Goal: Transaction & Acquisition: Purchase product/service

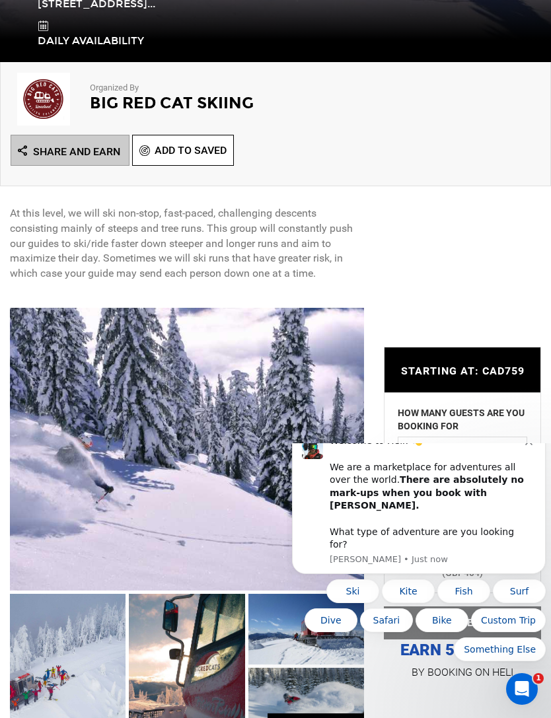
scroll to position [385, 0]
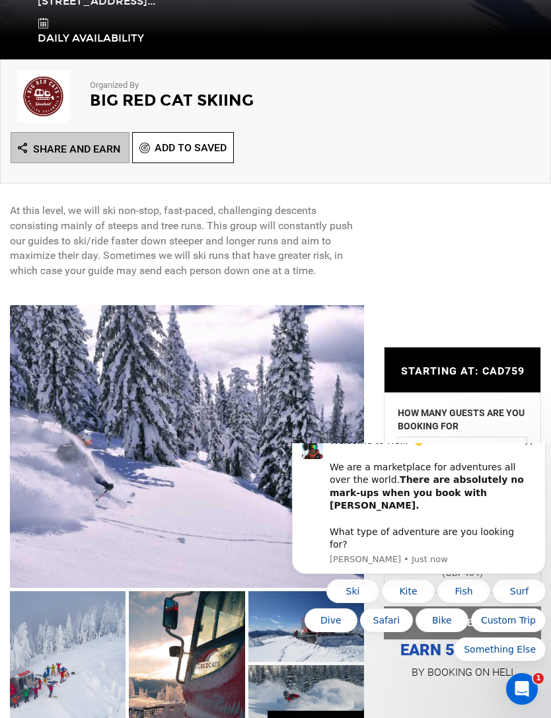
click at [526, 445] on icon "Dismiss notification" at bounding box center [528, 441] width 7 height 7
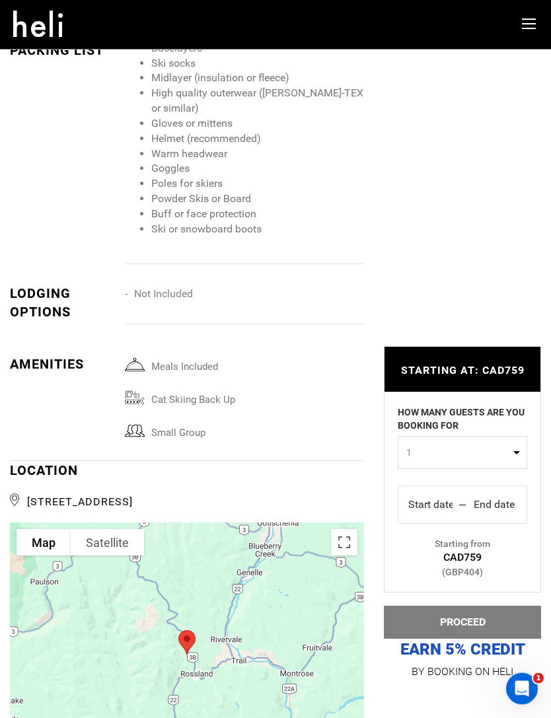
scroll to position [1709, 0]
click at [500, 468] on button "1" at bounding box center [462, 453] width 129 height 33
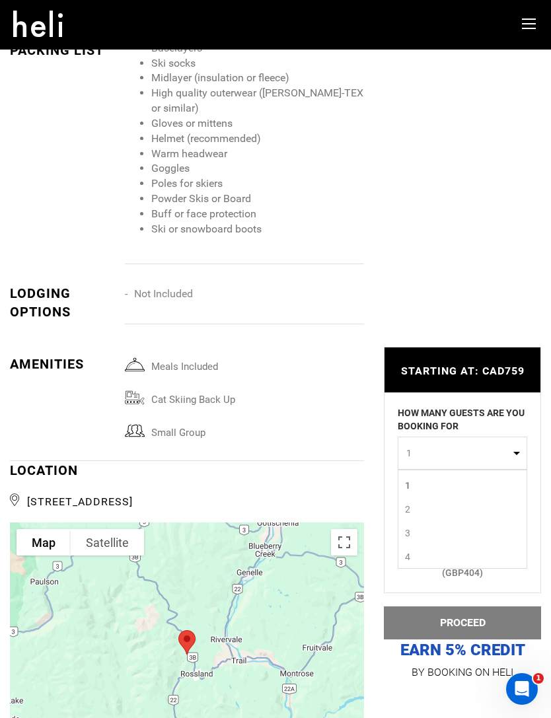
click at [415, 511] on link "2" at bounding box center [462, 509] width 128 height 24
select select "2"
click at [464, 507] on div "Start date Start End date End" at bounding box center [462, 505] width 108 height 21
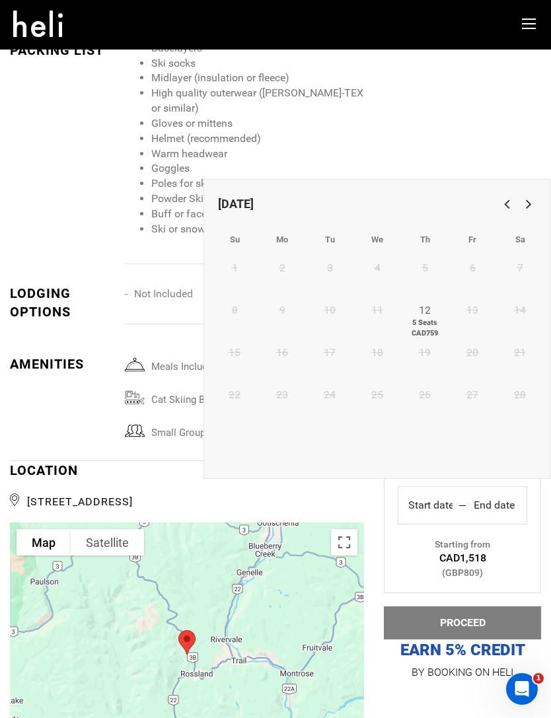
scroll to position [0, 0]
click at [431, 312] on link "12 5 Seats CAD759" at bounding box center [425, 319] width 48 height 42
type input "Start date"
type input "End date"
click at [423, 294] on table "Su Mo Tu We Th Fr Sa 1 2 3 4 5 6 7 8 9 10 11 12 5 Seats CAD759 13 14 15 16 17 1…" at bounding box center [377, 350] width 333 height 251
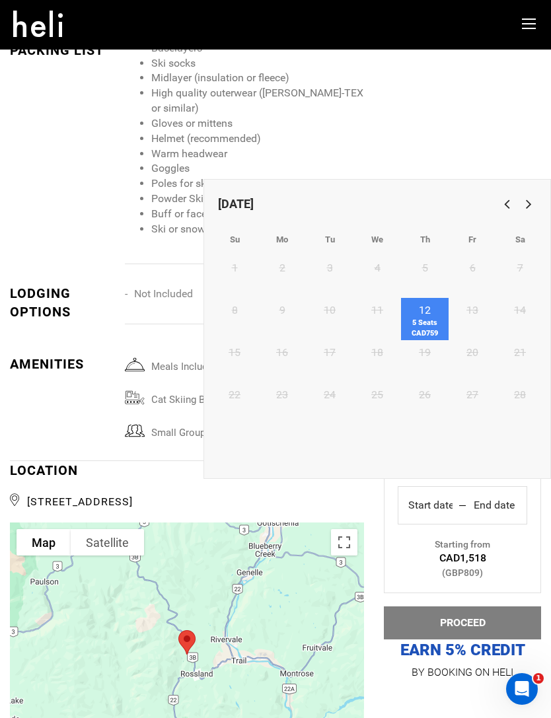
click at [430, 311] on link "12 5 Seats CAD759" at bounding box center [425, 319] width 48 height 42
type input "[DATE]"
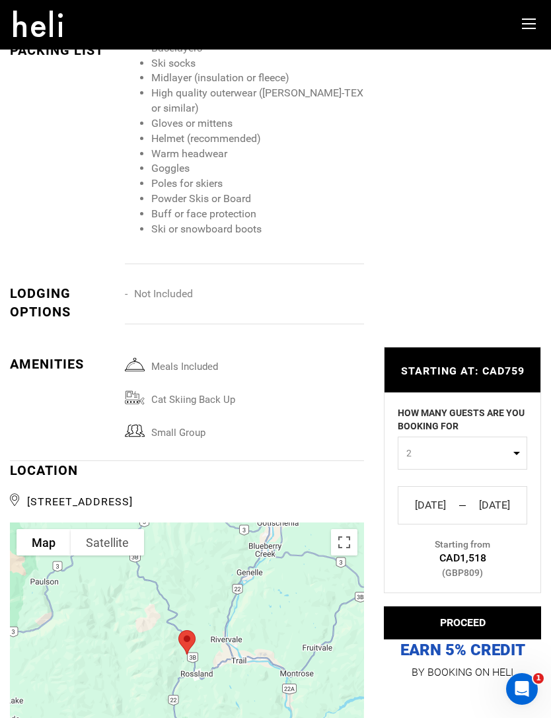
click at [494, 619] on button "PROCEED" at bounding box center [462, 622] width 157 height 33
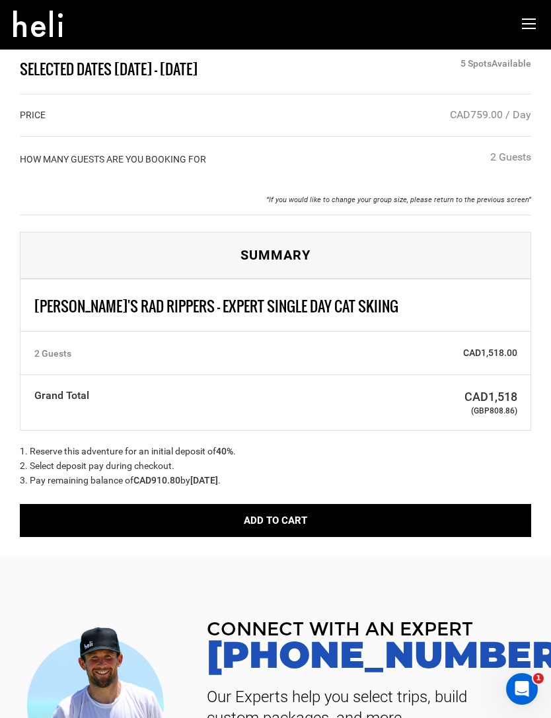
scroll to position [26, 0]
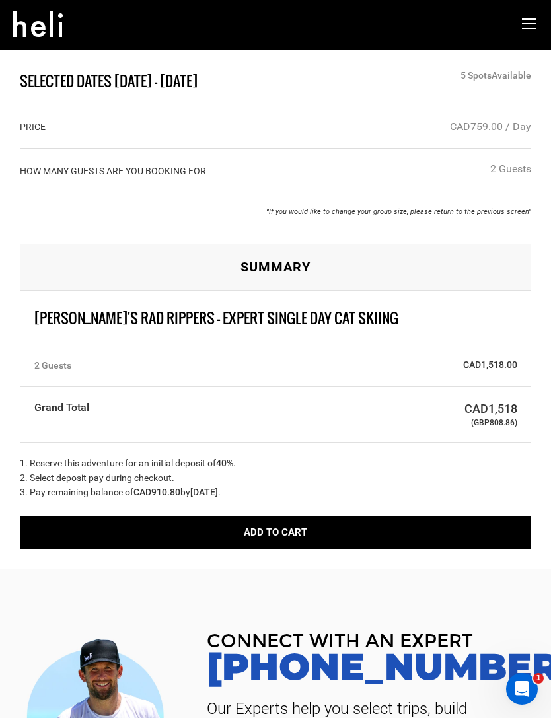
click at [441, 523] on button "Add to Cart" at bounding box center [275, 532] width 511 height 33
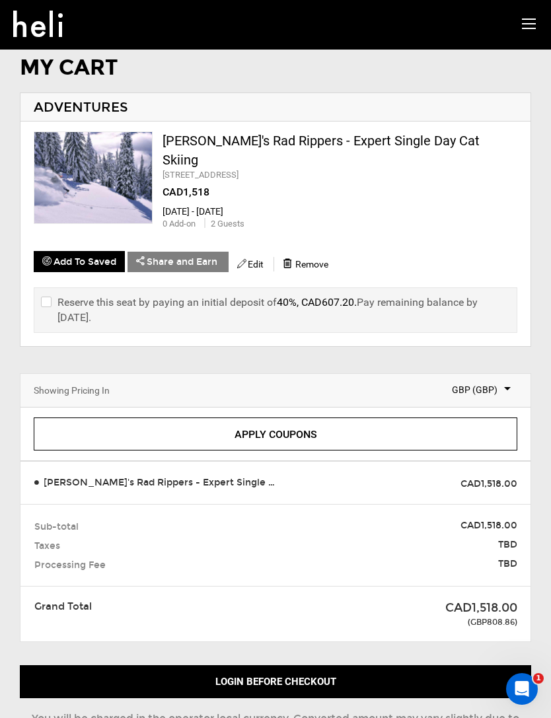
click at [50, 295] on input "checkbox" at bounding box center [45, 310] width 9 height 31
checkbox input "true"
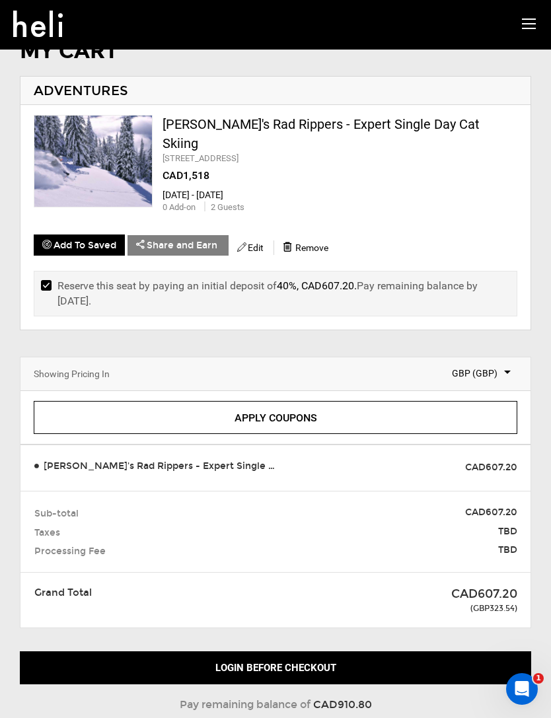
scroll to position [30, 0]
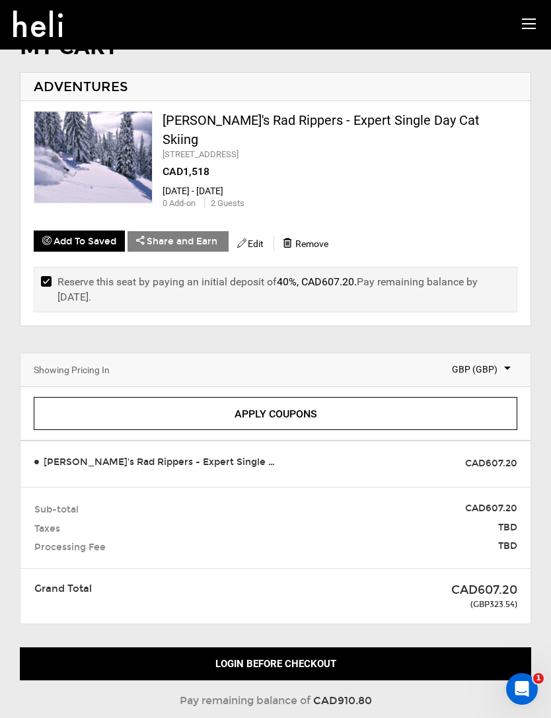
click at [499, 363] on span "GBP (GBP)" at bounding box center [473, 369] width 76 height 13
click at [480, 391] on span "(USD)" at bounding box center [468, 396] width 24 height 11
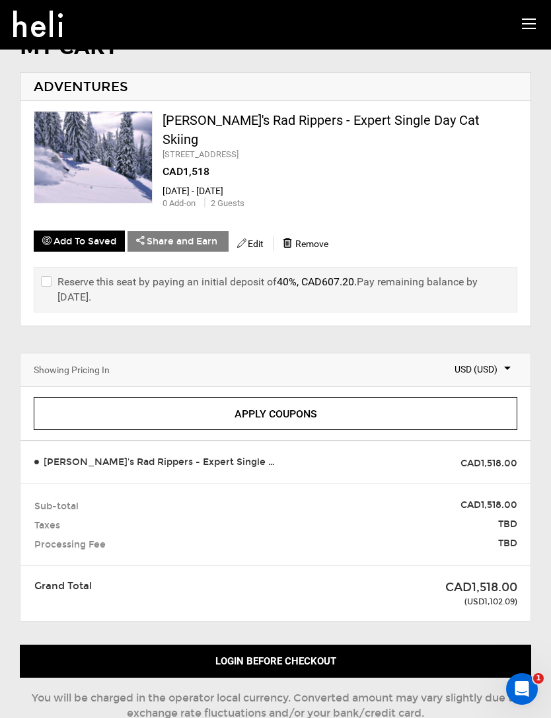
click at [501, 363] on span "USD (USD)" at bounding box center [473, 369] width 76 height 13
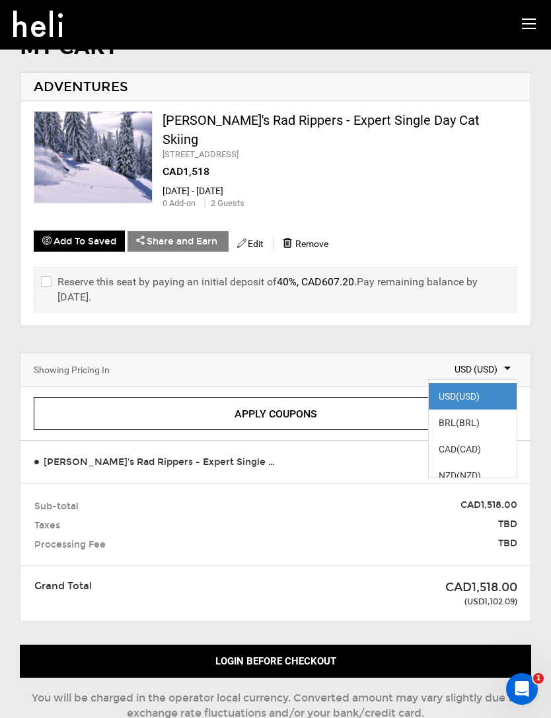
click at [480, 444] on span "(CAD)" at bounding box center [468, 449] width 24 height 11
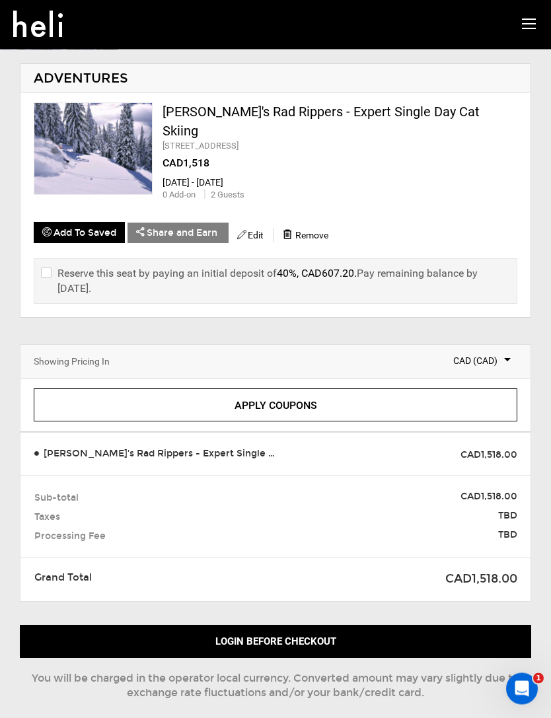
click at [398, 626] on button "Login before checkout" at bounding box center [275, 642] width 511 height 33
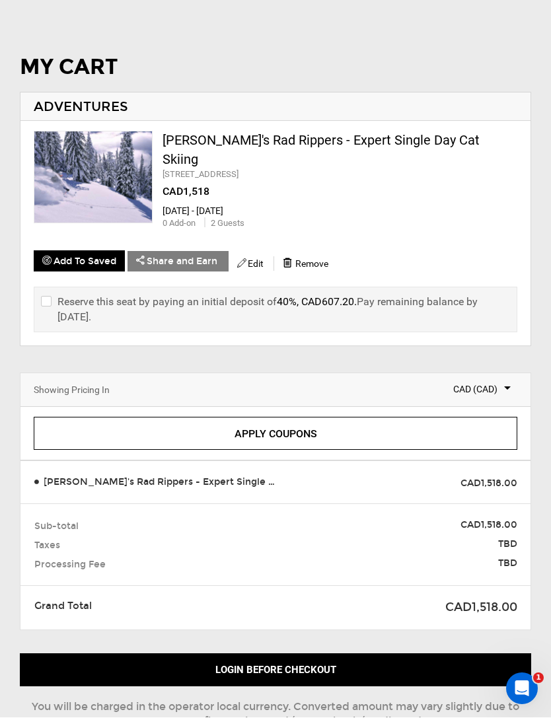
scroll to position [38, 0]
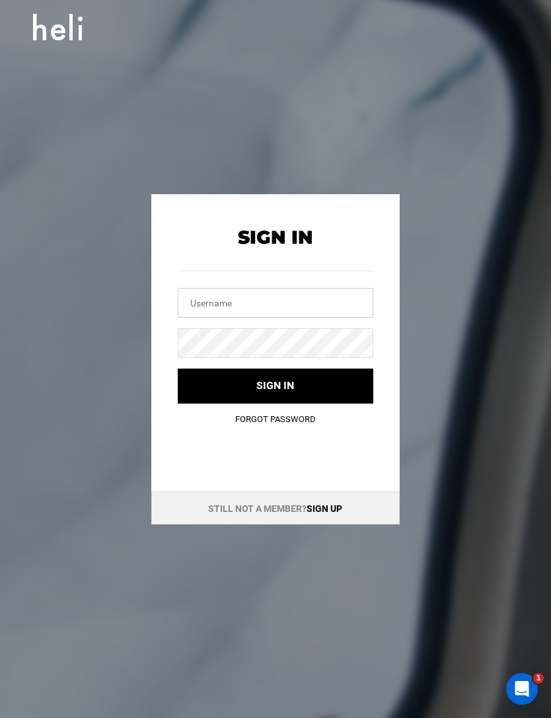
click at [340, 301] on input "text" at bounding box center [275, 303] width 195 height 30
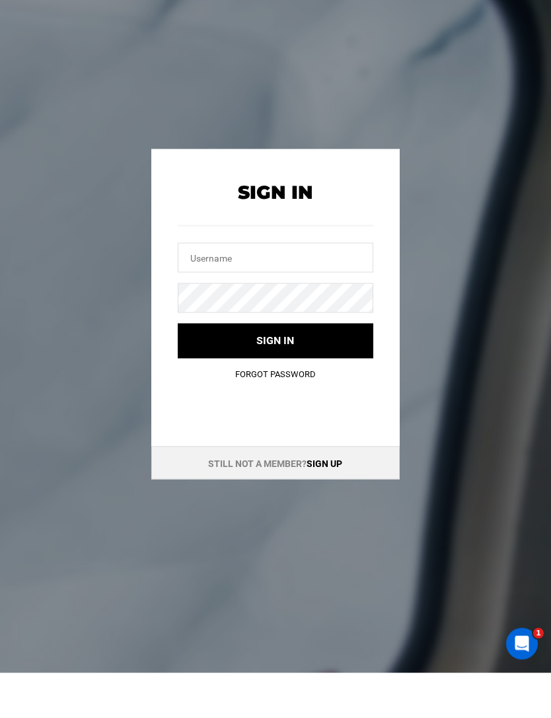
click at [328, 503] on link "Sign up" at bounding box center [324, 508] width 36 height 11
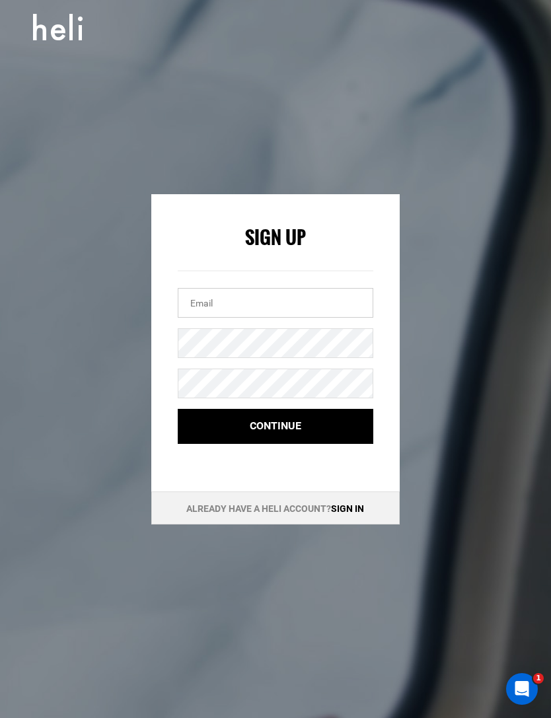
click at [326, 305] on input "email" at bounding box center [275, 303] width 195 height 30
type input "[EMAIL_ADDRESS][DOMAIN_NAME]"
click at [347, 429] on button "Continue" at bounding box center [275, 426] width 195 height 35
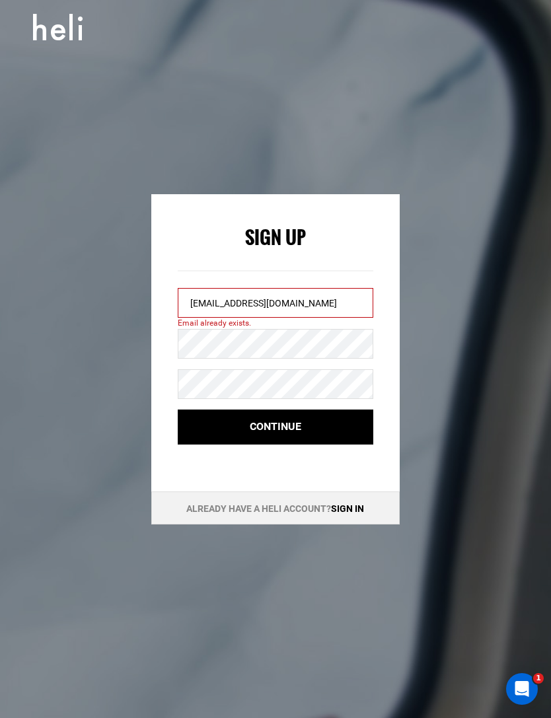
click at [357, 505] on link "Sign in" at bounding box center [347, 508] width 33 height 11
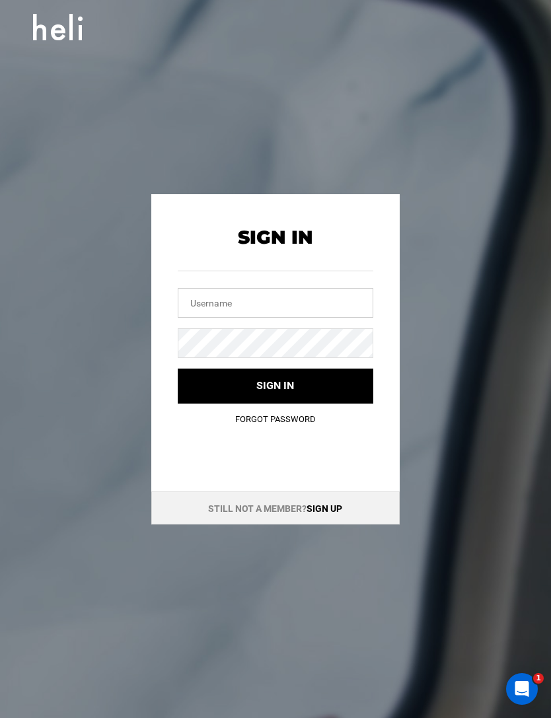
click at [340, 304] on input "text" at bounding box center [275, 303] width 195 height 30
type input "[EMAIL_ADDRESS][DOMAIN_NAME]"
click at [275, 385] on button "Sign in" at bounding box center [275, 386] width 195 height 35
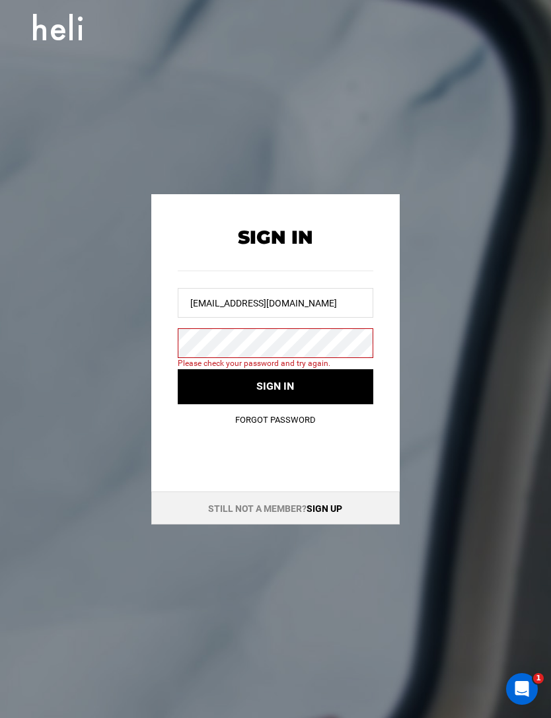
click at [307, 417] on link "Forgot Password" at bounding box center [275, 420] width 81 height 10
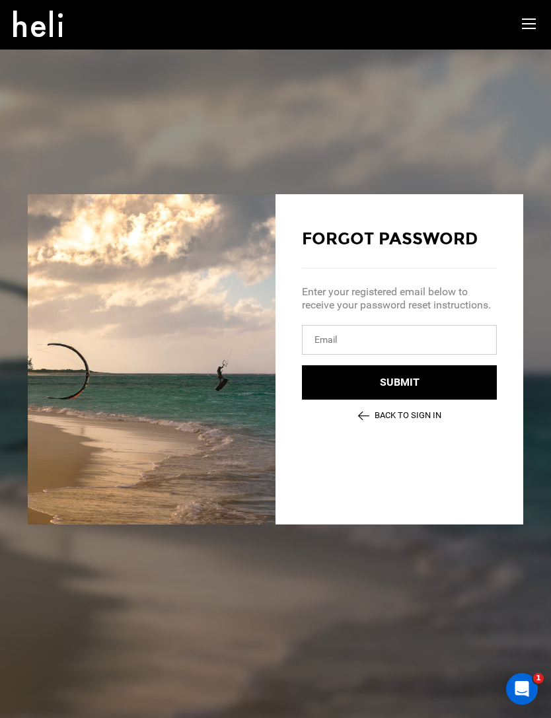
click at [395, 336] on input "email" at bounding box center [399, 340] width 195 height 30
type input "[EMAIL_ADDRESS][DOMAIN_NAME]"
click at [451, 381] on button "Submit" at bounding box center [399, 382] width 195 height 35
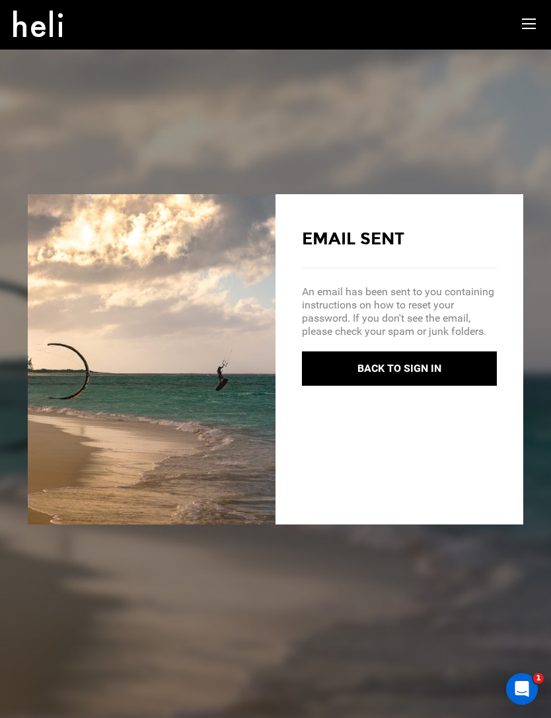
click at [445, 369] on button "Back to Sign In" at bounding box center [399, 368] width 195 height 35
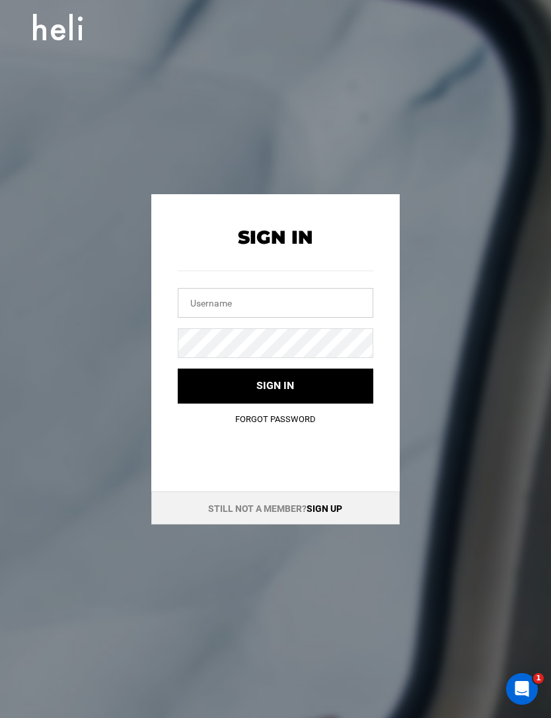
click at [197, 306] on input "text" at bounding box center [275, 303] width 195 height 30
type input "[EMAIL_ADDRESS][DOMAIN_NAME]"
click at [351, 391] on button "Sign in" at bounding box center [275, 386] width 195 height 35
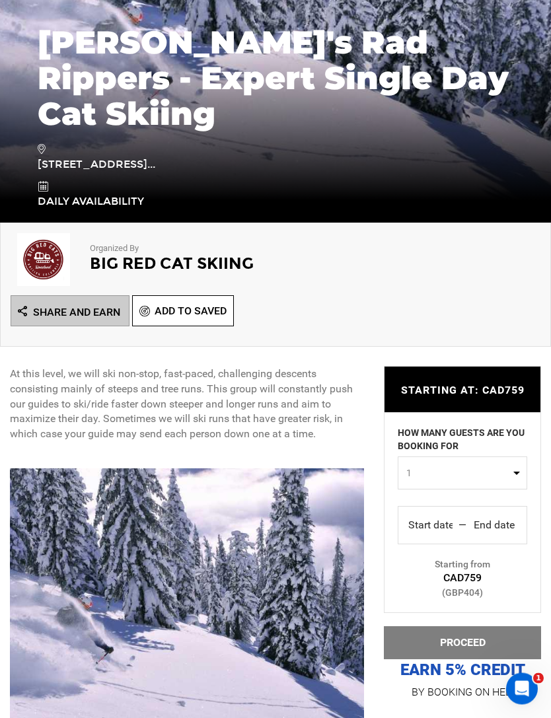
scroll to position [225, 0]
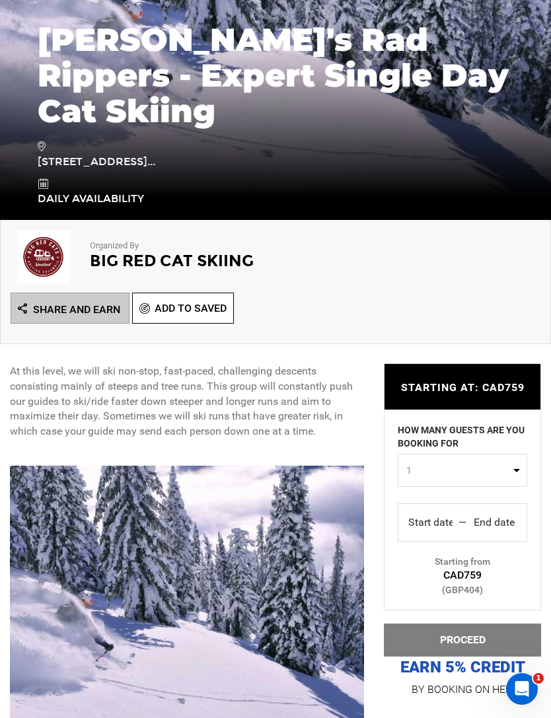
click at [497, 477] on span "1" at bounding box center [458, 470] width 104 height 13
click at [440, 538] on link "2" at bounding box center [462, 527] width 128 height 24
select select "2"
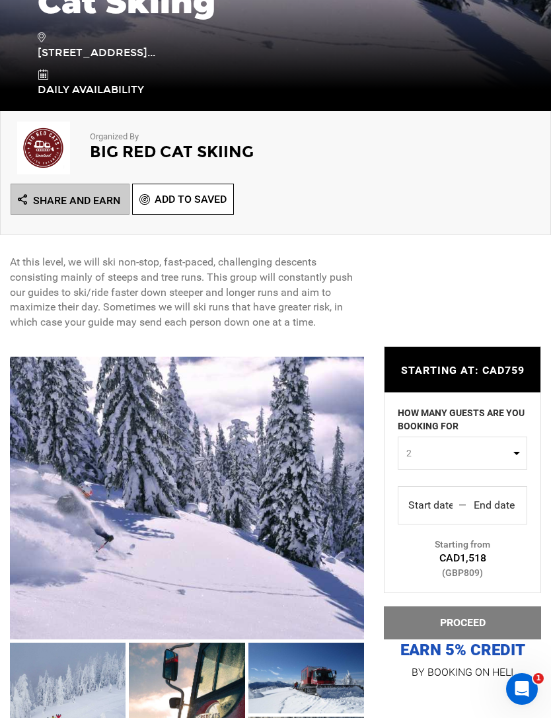
scroll to position [334, 0]
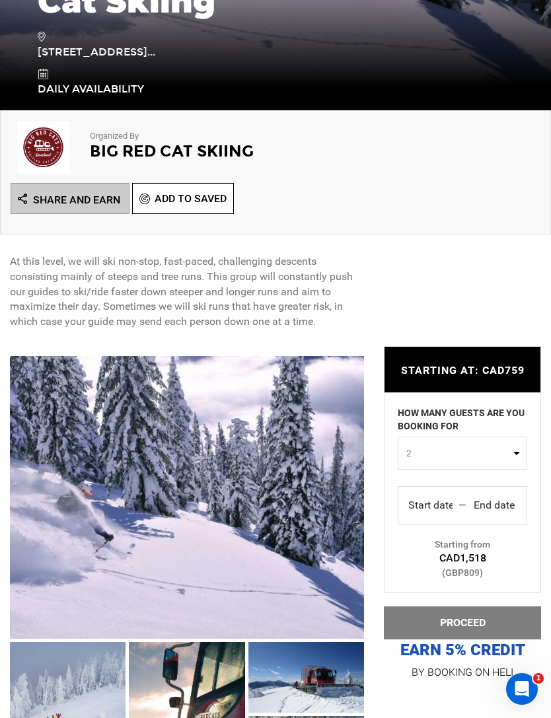
click at [473, 682] on p "BY BOOKING ON HELI" at bounding box center [462, 672] width 157 height 18
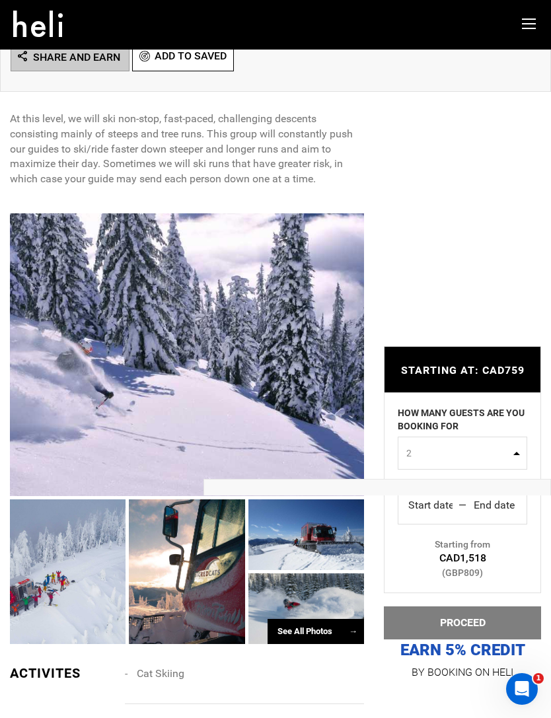
scroll to position [0, 0]
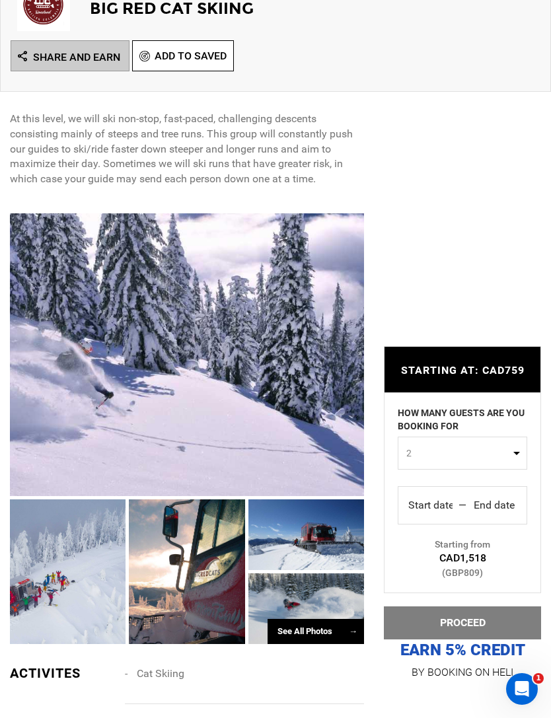
click at [462, 512] on div "Start date Start End date End" at bounding box center [462, 505] width 108 height 21
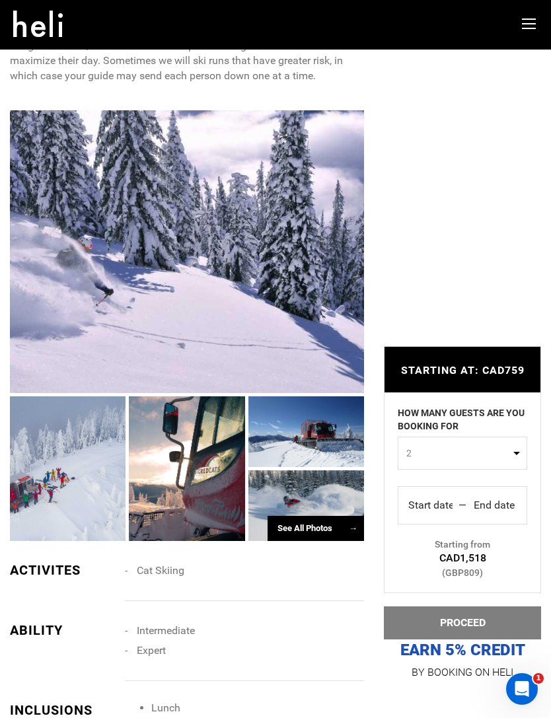
scroll to position [575, 0]
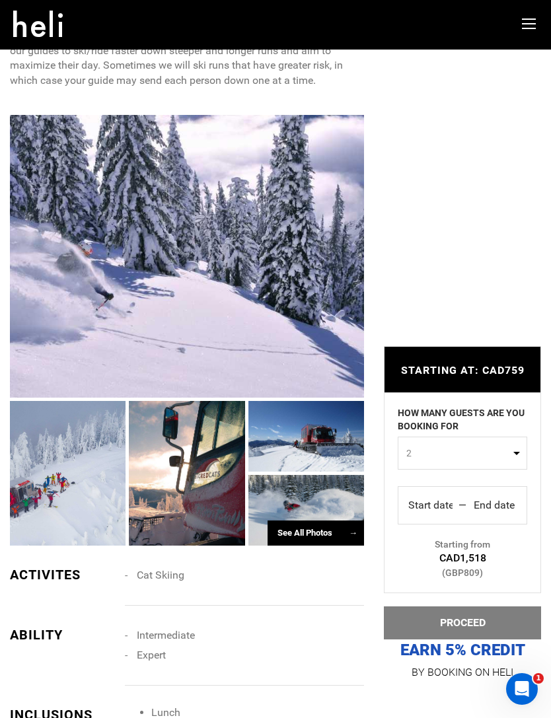
click at [469, 504] on div "Start date Start End date End" at bounding box center [462, 505] width 108 height 21
click at [450, 515] on input "Start date" at bounding box center [430, 505] width 44 height 21
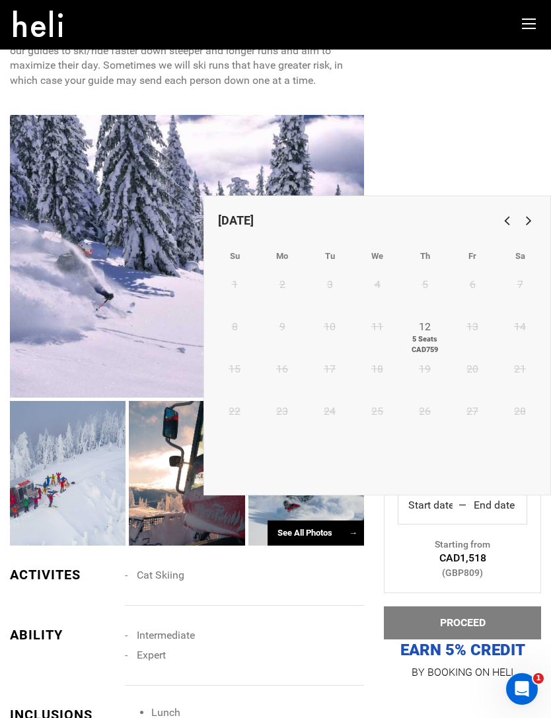
click at [484, 493] on div "[DATE] Su Mo Tu We Th Fr Sa 1 2 3 4 5 6 7 8 9 10 11 12 5 Seats CAD759 13 14 15 …" at bounding box center [376, 346] width 347 height 300
click at [434, 330] on link "12 5 Seats CAD759" at bounding box center [425, 335] width 48 height 42
type input "Start date"
type input "End date"
click at [433, 328] on link "12 5 Seats CAD759" at bounding box center [425, 335] width 48 height 42
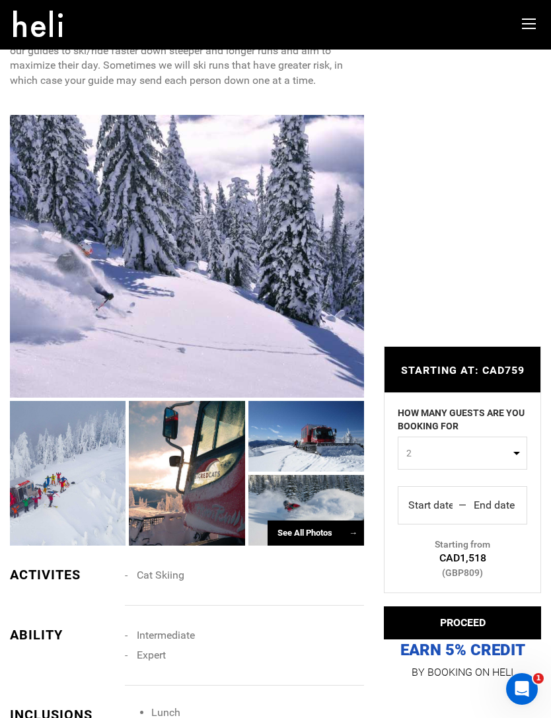
type input "[DATE]"
click at [469, 620] on button "PROCEED" at bounding box center [462, 622] width 157 height 33
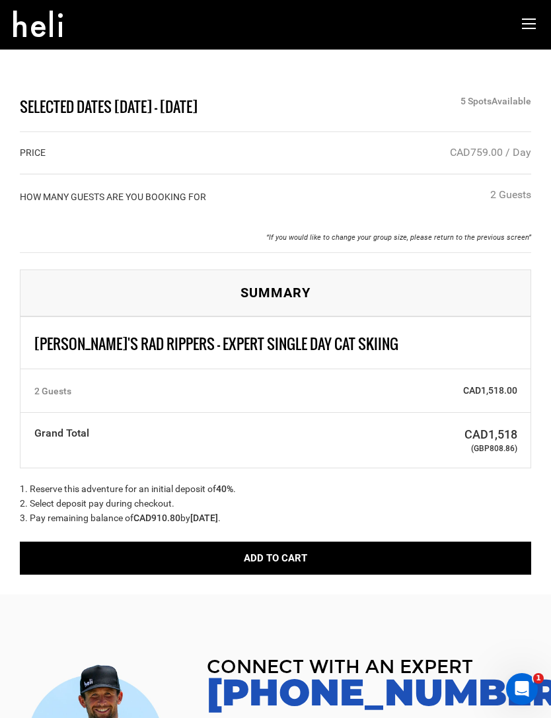
click at [478, 550] on button "Add to Cart" at bounding box center [275, 558] width 511 height 33
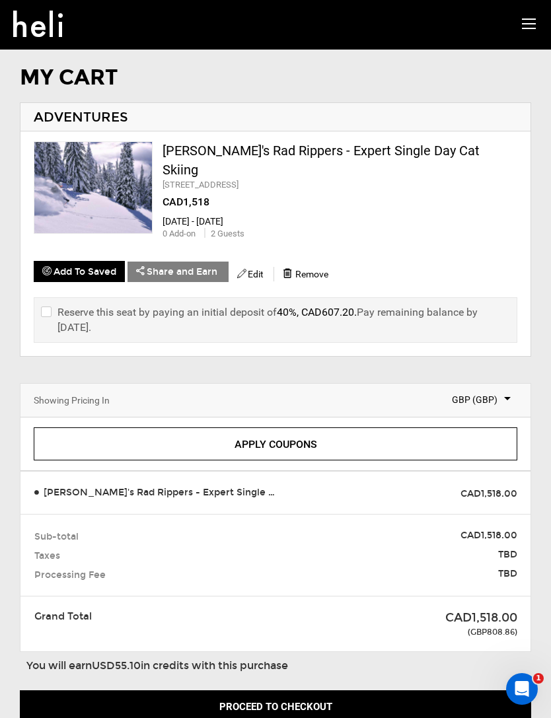
click at [50, 305] on input "checkbox" at bounding box center [45, 320] width 9 height 31
checkbox input "true"
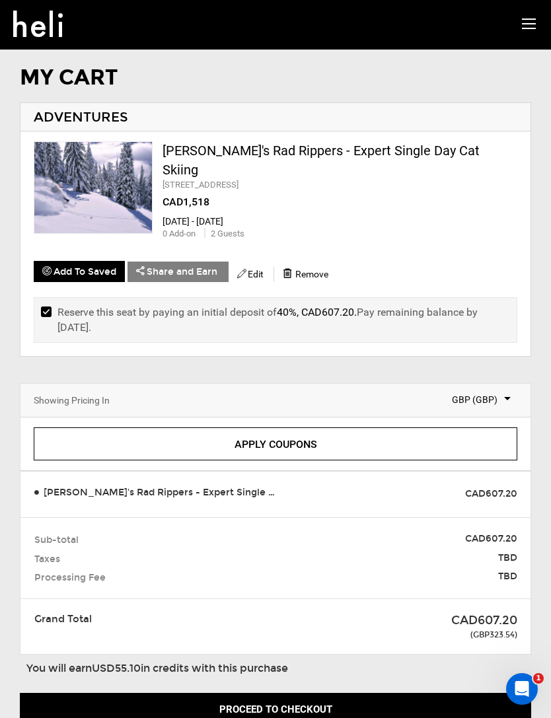
scroll to position [34, 0]
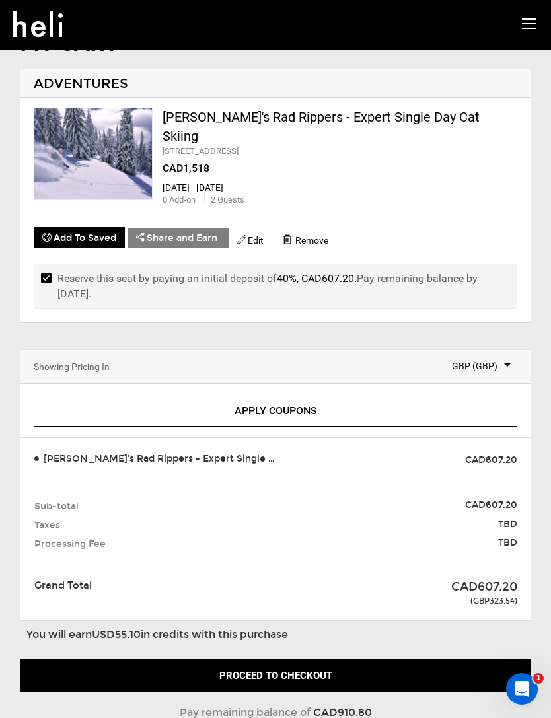
click at [499, 359] on span "GBP (GBP)" at bounding box center [473, 365] width 76 height 13
click at [476, 441] on span "(CAD)" at bounding box center [468, 446] width 24 height 11
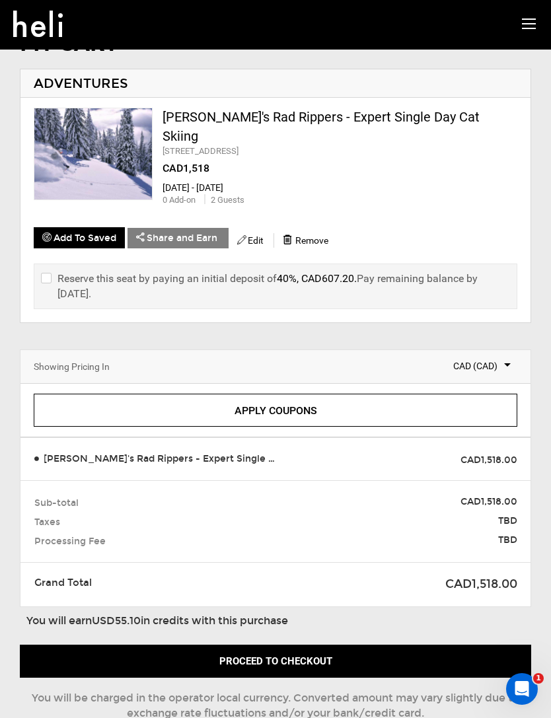
click at [421, 645] on button "Proceed to checkout" at bounding box center [275, 661] width 511 height 33
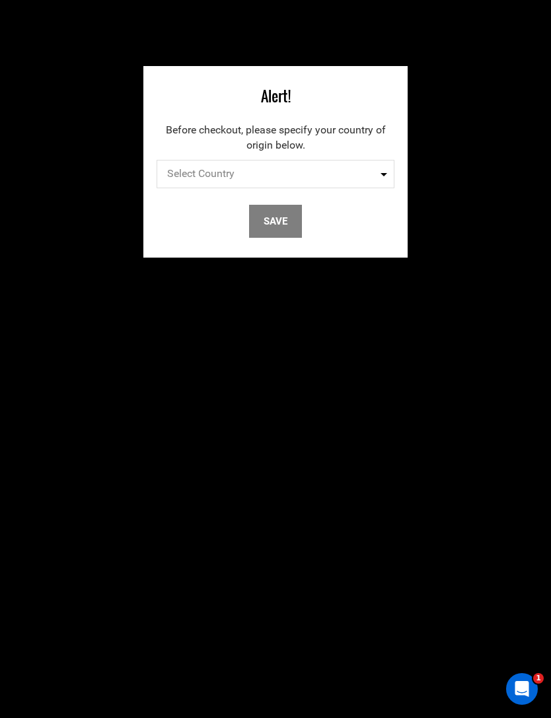
click at [373, 172] on span "Select Country" at bounding box center [276, 174] width 238 height 28
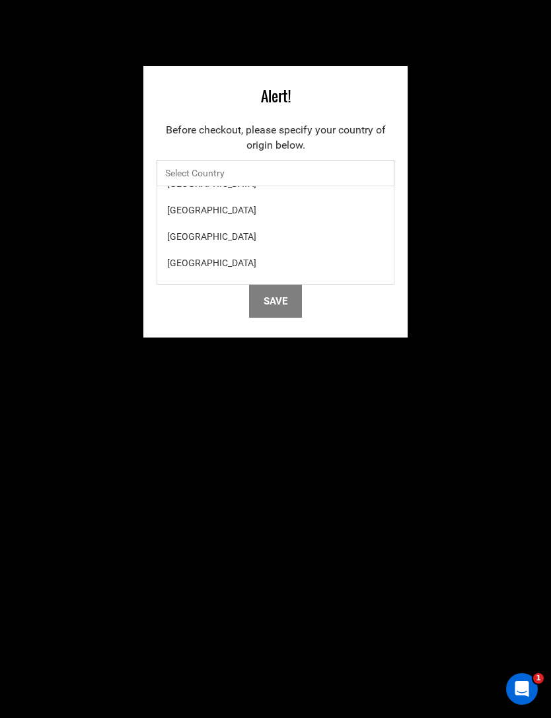
scroll to position [6040, 0]
click at [203, 267] on div "[GEOGRAPHIC_DATA]" at bounding box center [275, 266] width 217 height 13
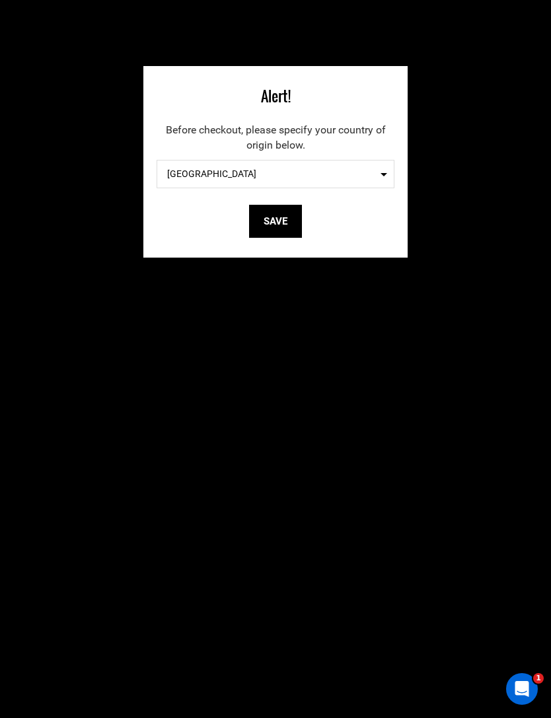
click at [273, 221] on button "Save" at bounding box center [275, 221] width 53 height 33
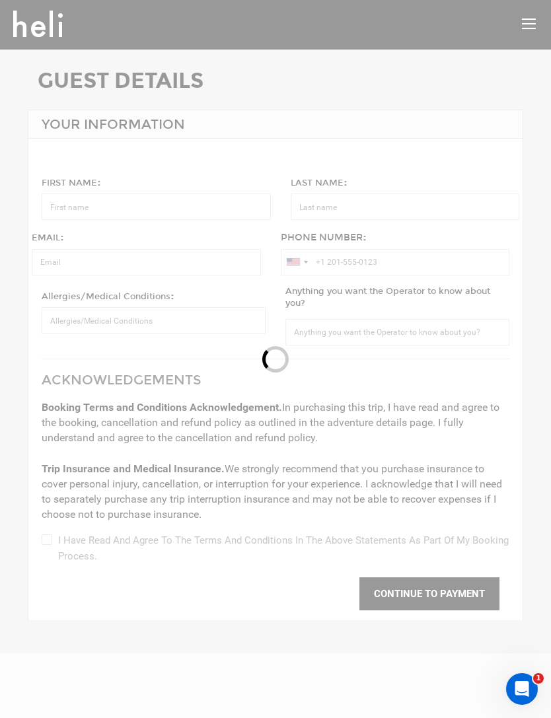
type input "[PERSON_NAME]"
type input "Damphousse"
type input "[EMAIL_ADDRESS][DOMAIN_NAME]"
type input "[PHONE_NUMBER]"
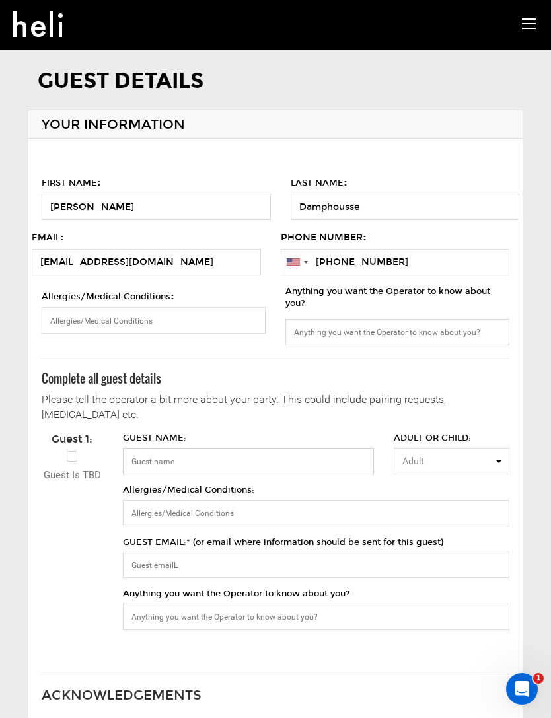
click at [342, 460] on input "GUEST NAME:" at bounding box center [248, 461] width 251 height 26
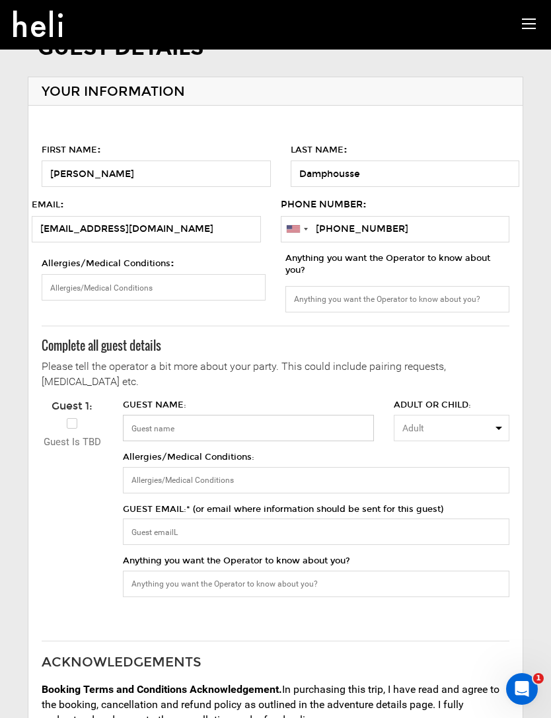
type input "[PERSON_NAME]"
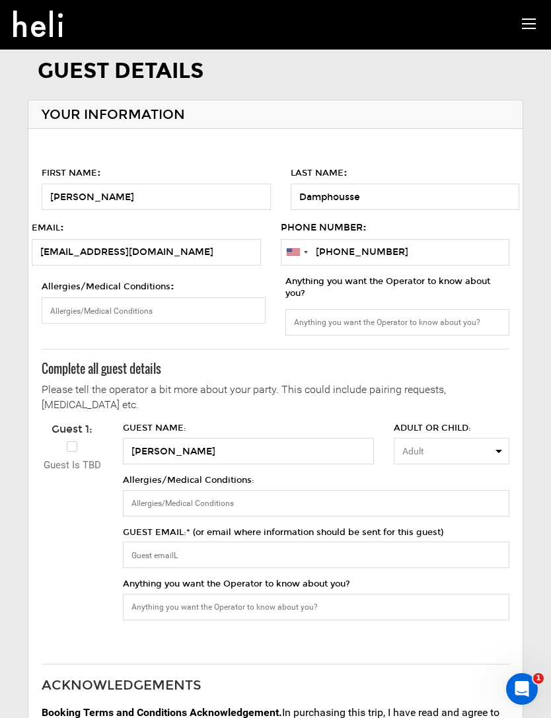
scroll to position [9, 0]
click at [404, 549] on input "GUEST EMAIL:* (or email where information should be sent for this guest)" at bounding box center [316, 555] width 386 height 26
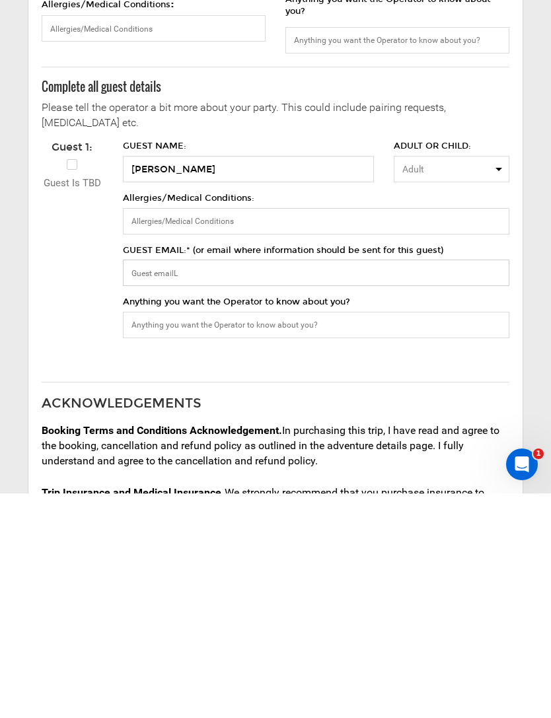
type input "[EMAIL_ADDRESS][DOMAIN_NAME]"
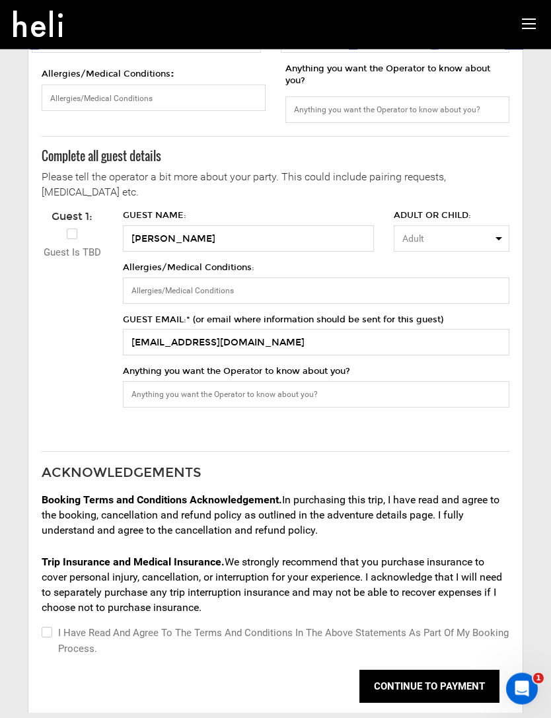
scroll to position [217, 0]
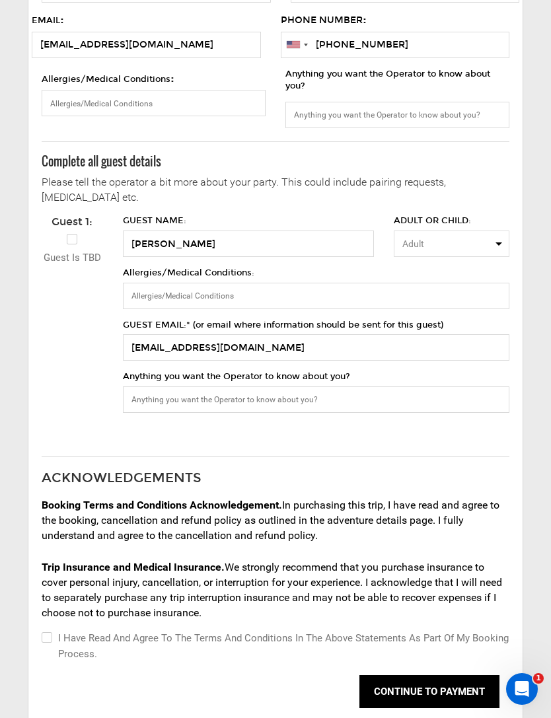
click at [46, 631] on input "I have read and agree to the terms and conditions in the above statements as pa…" at bounding box center [46, 646] width 9 height 32
checkbox input "true"
click at [443, 682] on button "CONTINUE TO PAYMENT" at bounding box center [429, 691] width 140 height 33
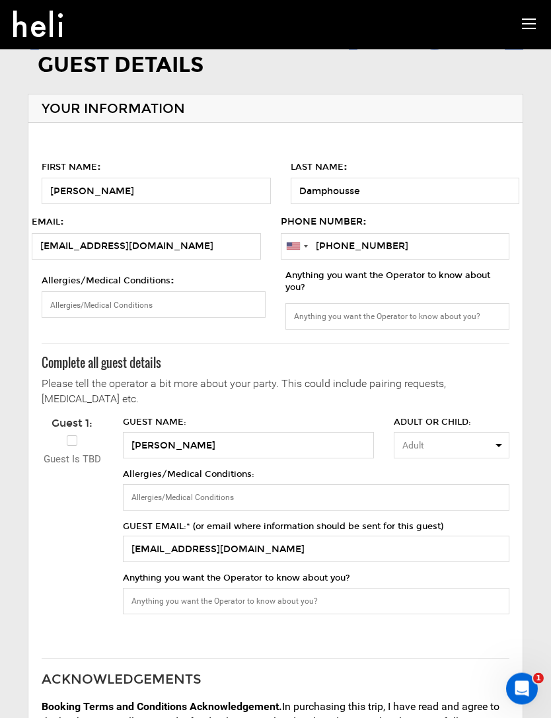
scroll to position [0, 0]
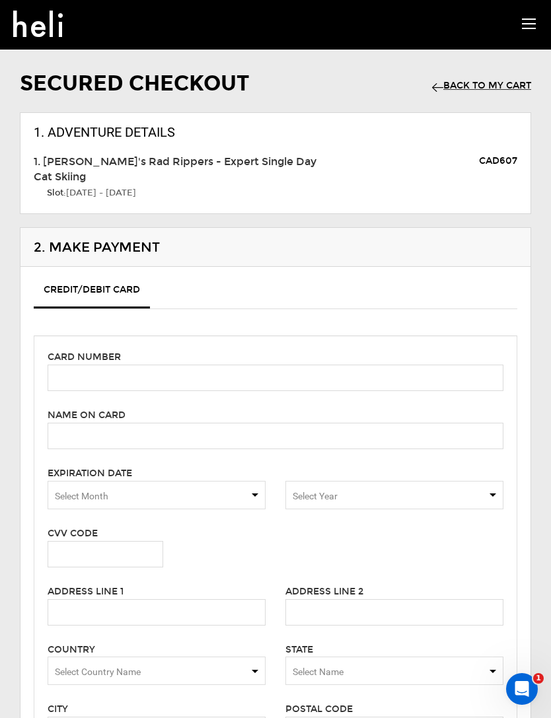
scroll to position [3, 0]
click at [431, 365] on input "text" at bounding box center [276, 378] width 456 height 26
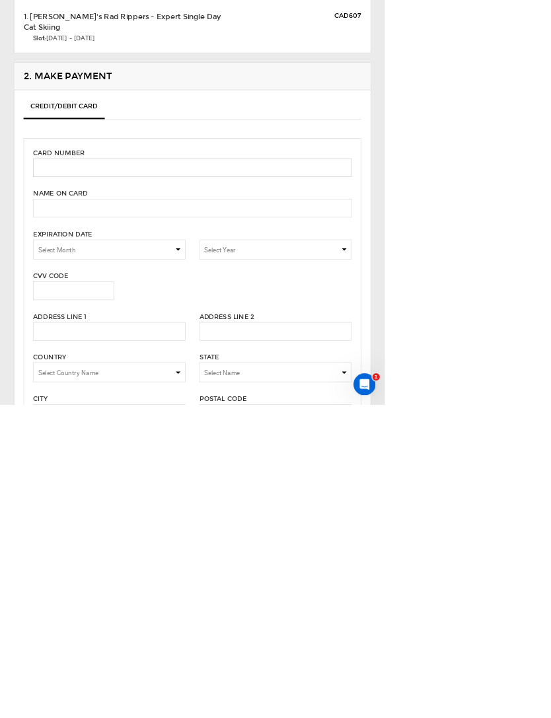
scroll to position [42, 0]
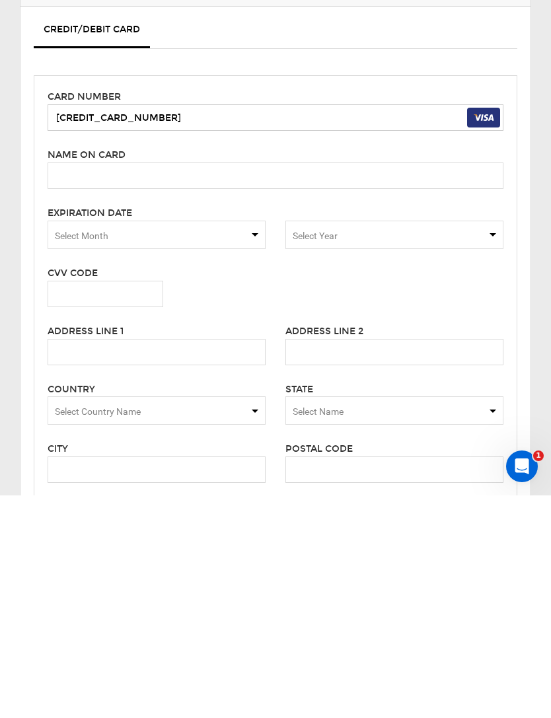
type input "[CREDIT_CARD_NUMBER]"
click at [65, 385] on input "text" at bounding box center [276, 398] width 456 height 26
type input "[PERSON_NAME]"
click at [82, 453] on span "Select Month" at bounding box center [82, 458] width 54 height 11
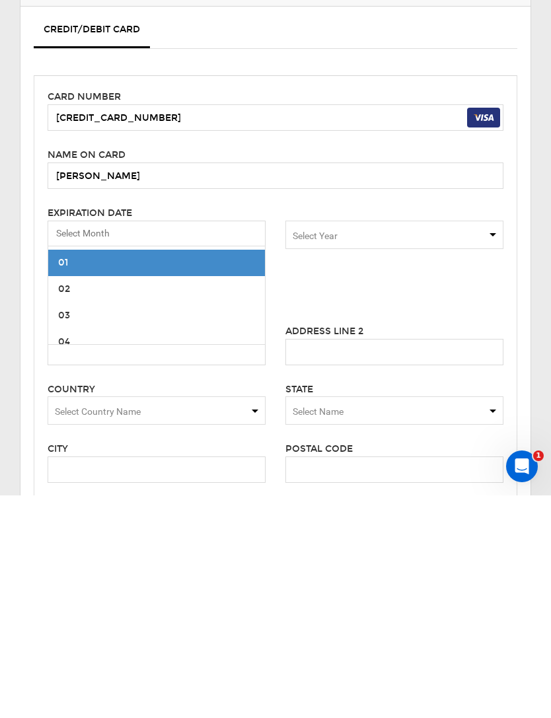
click at [129, 525] on span "03" at bounding box center [156, 538] width 217 height 26
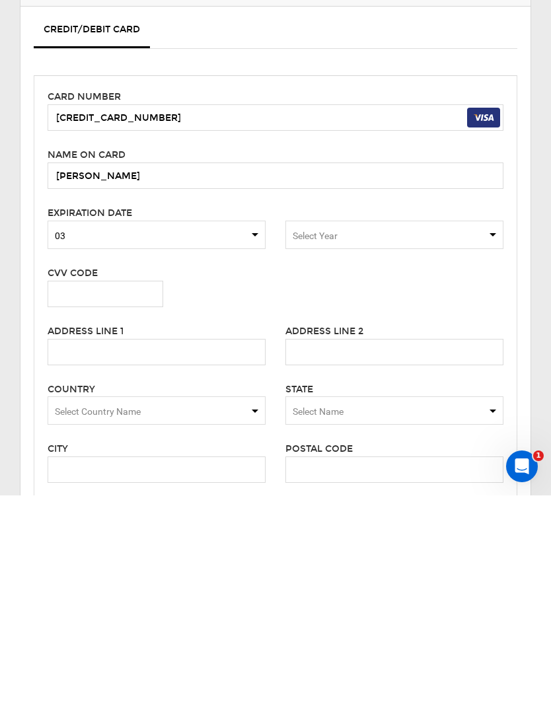
click at [415, 443] on span "Select Year" at bounding box center [394, 457] width 218 height 28
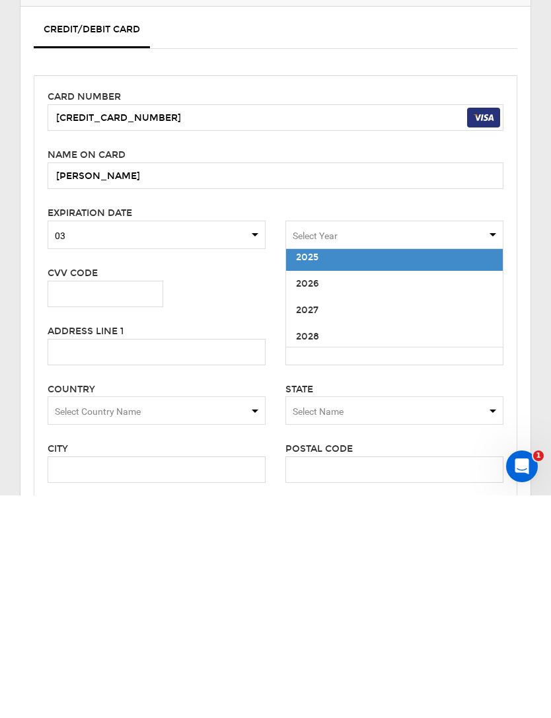
scroll to position [9, 0]
click at [349, 546] on span "2028" at bounding box center [394, 559] width 217 height 26
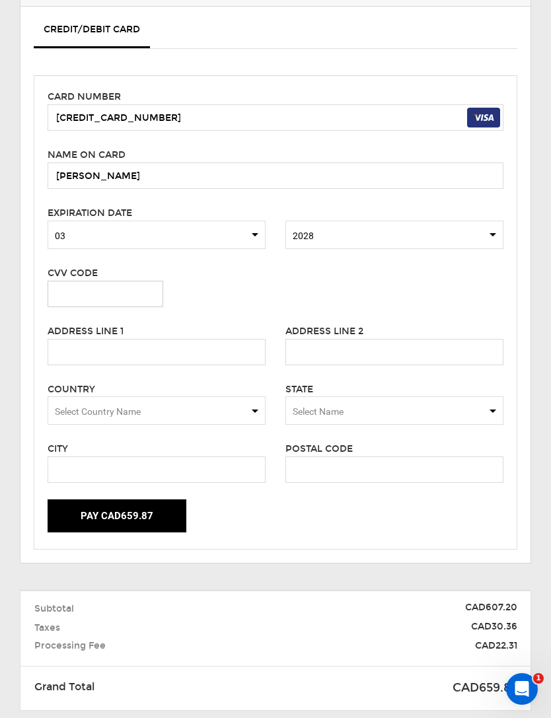
click at [74, 281] on input "text" at bounding box center [106, 294] width 116 height 26
type input "354"
click at [84, 339] on input "text" at bounding box center [157, 352] width 218 height 26
type input "[STREET_ADDRESS]"
click at [78, 406] on span "Select Country Name" at bounding box center [98, 411] width 86 height 11
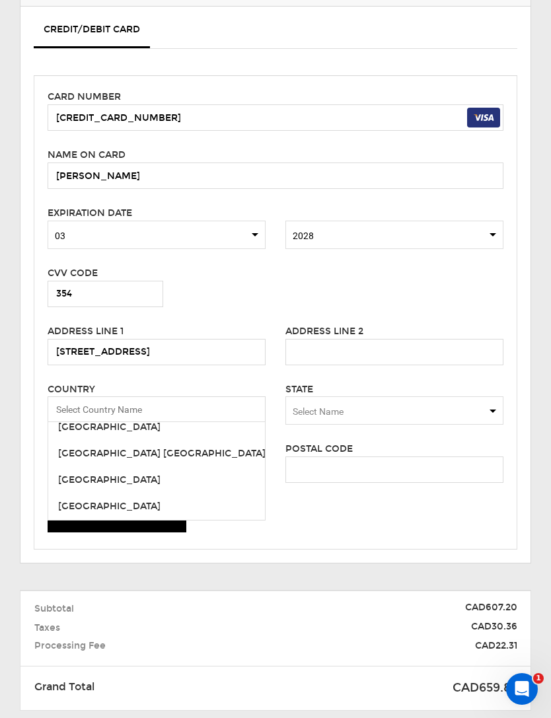
scroll to position [6116, 0]
click at [74, 420] on span "[GEOGRAPHIC_DATA]" at bounding box center [109, 425] width 102 height 11
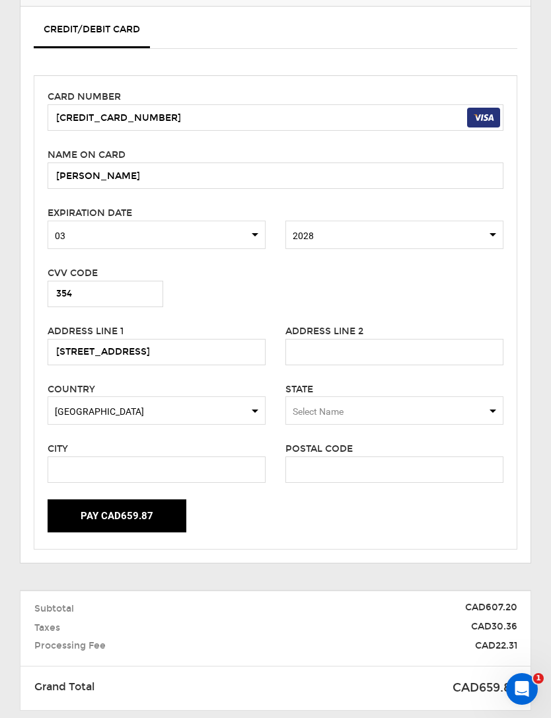
click at [459, 396] on span "Select Name" at bounding box center [394, 410] width 218 height 28
click at [385, 449] on div "[US_STATE]" at bounding box center [394, 455] width 197 height 13
click at [79, 456] on input "text" at bounding box center [157, 469] width 218 height 26
type input "[GEOGRAPHIC_DATA]"
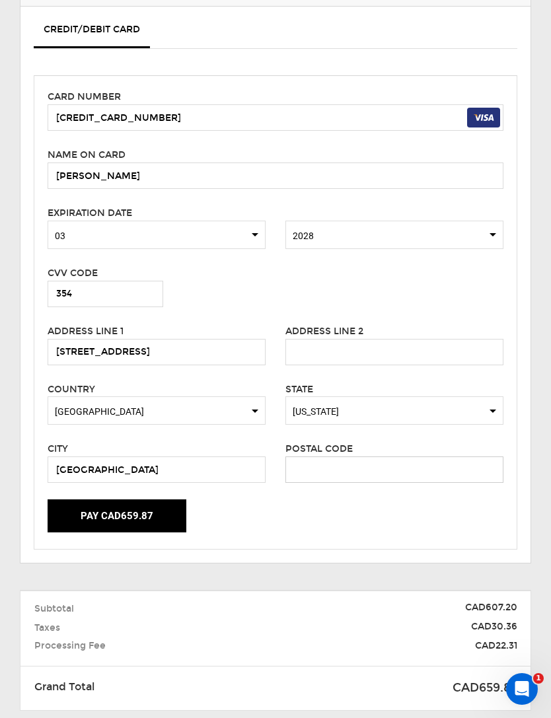
click at [382, 456] on input "text" at bounding box center [394, 469] width 218 height 26
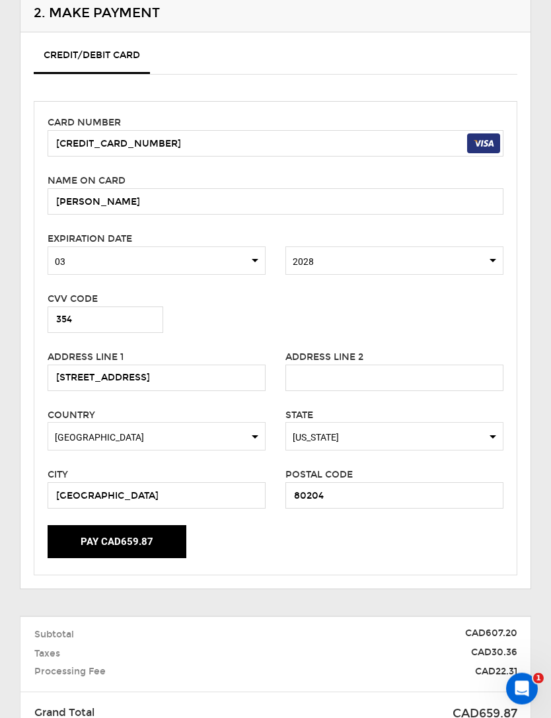
scroll to position [213, 0]
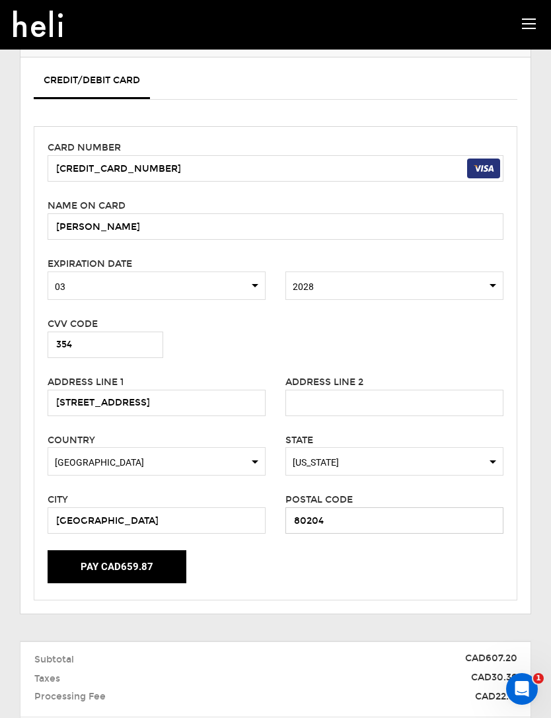
type input "80204"
click at [108, 550] on button "Pay CAD659.87" at bounding box center [117, 566] width 139 height 33
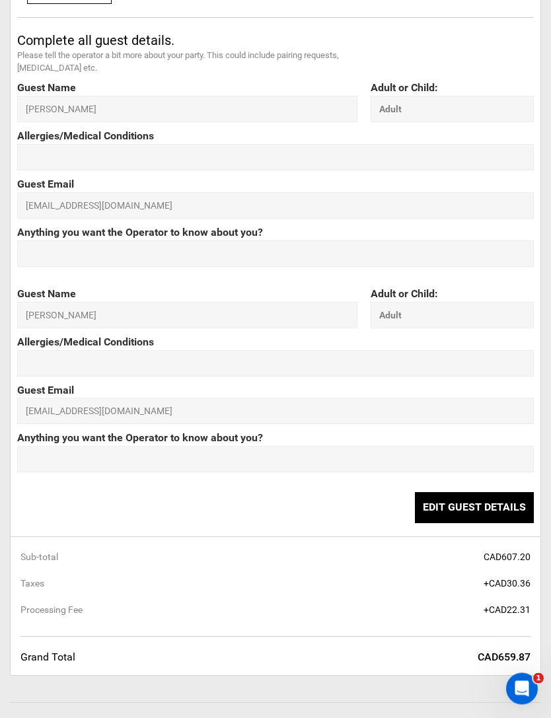
scroll to position [989, 0]
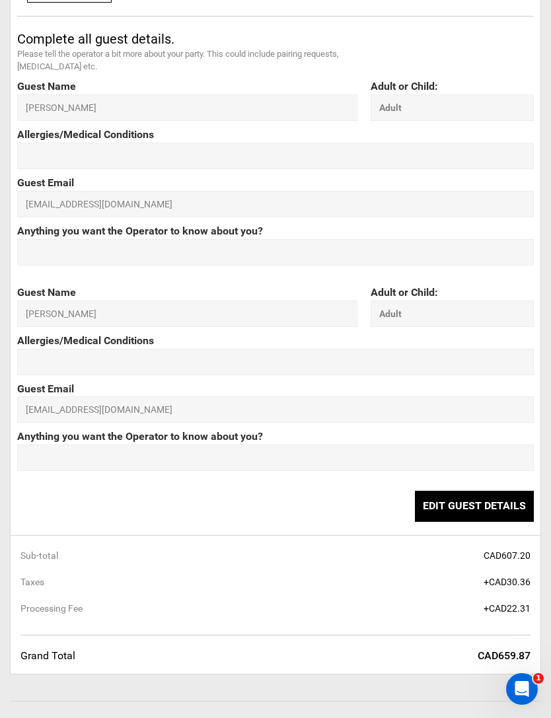
click at [513, 493] on button "Edit Guest Details" at bounding box center [474, 506] width 119 height 31
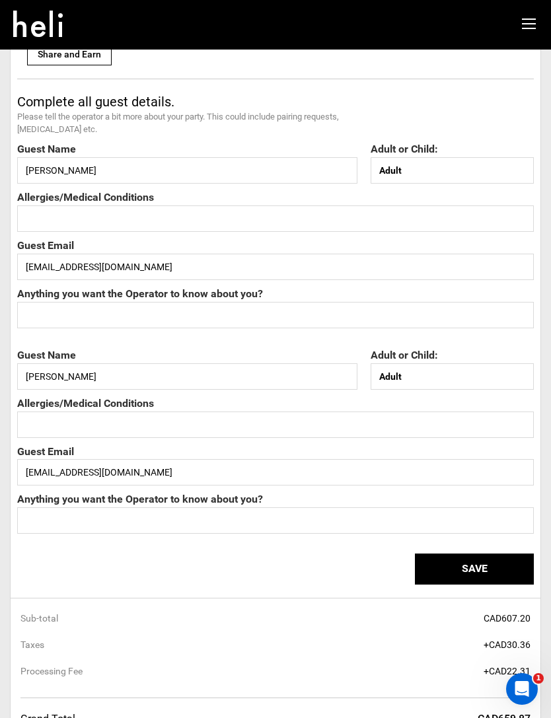
scroll to position [925, 0]
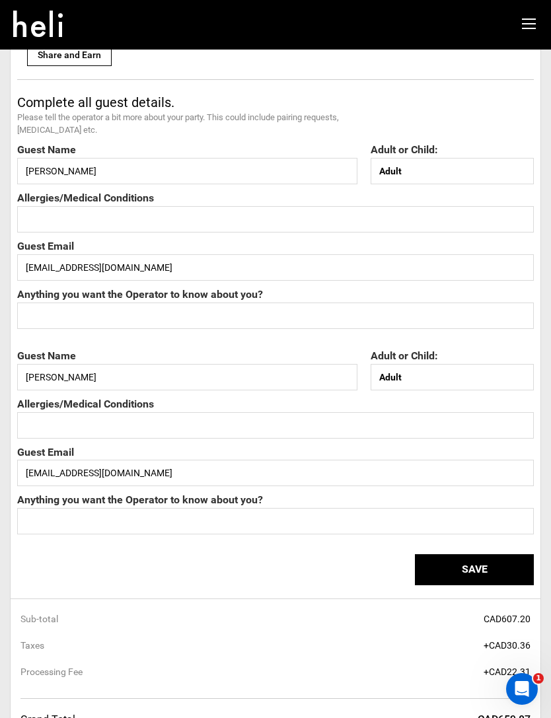
click at [495, 556] on button "Save" at bounding box center [474, 569] width 119 height 31
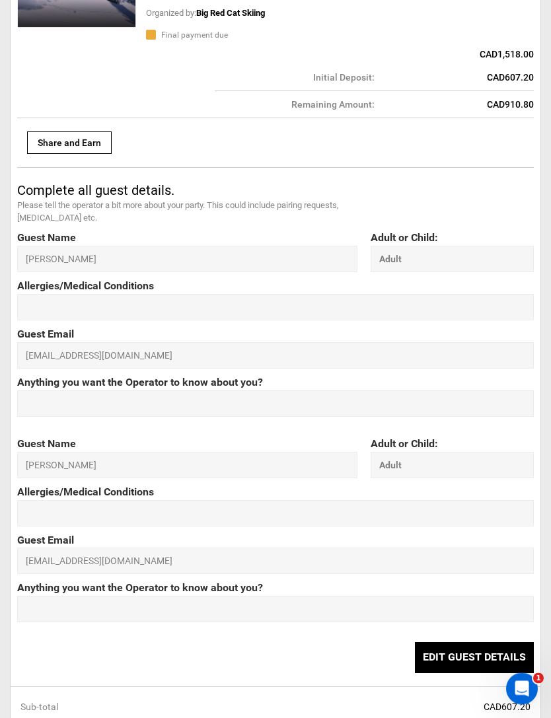
scroll to position [838, 0]
click at [490, 654] on button "Edit Guest Details" at bounding box center [474, 657] width 119 height 31
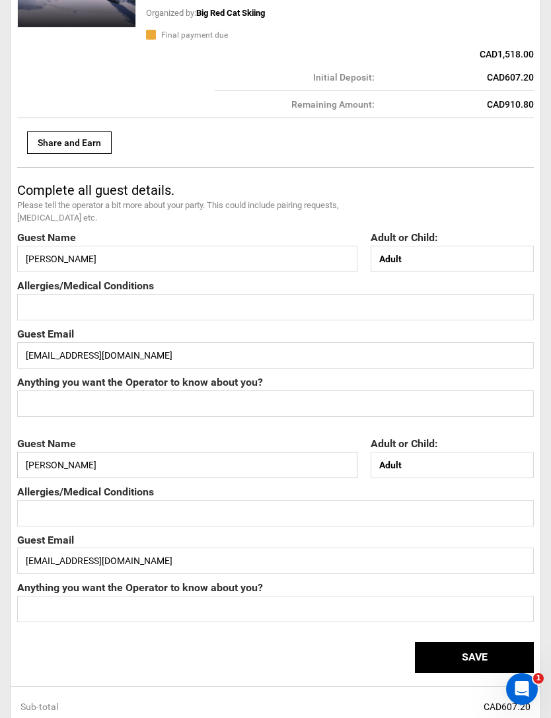
click at [123, 460] on input "[PERSON_NAME]" at bounding box center [187, 465] width 340 height 26
type input "S"
type input "[PERSON_NAME]"
click at [149, 552] on input "[EMAIL_ADDRESS][DOMAIN_NAME]" at bounding box center [275, 561] width 517 height 26
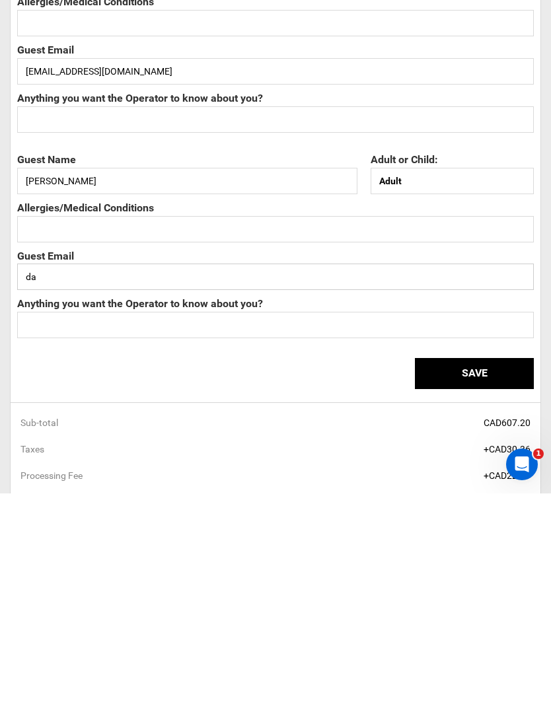
type input "d"
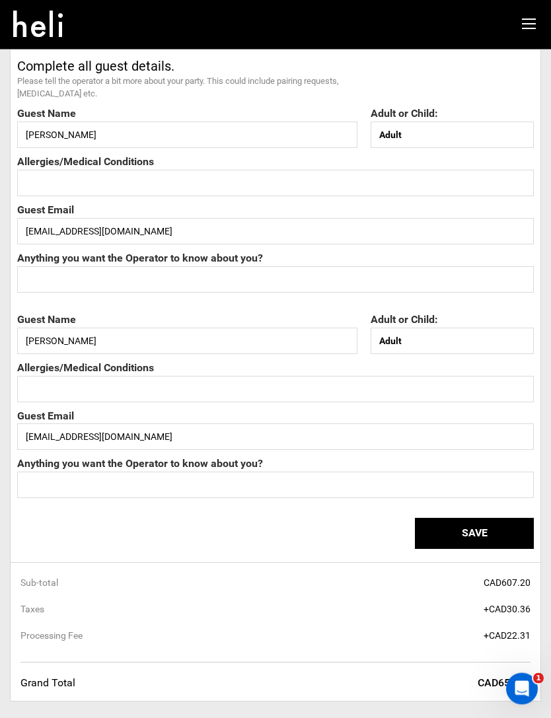
scroll to position [958, 0]
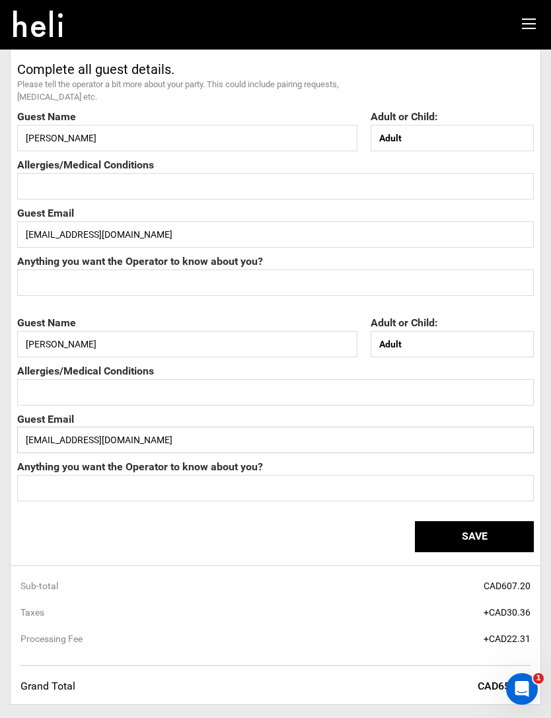
type input "[EMAIL_ADDRESS][DOMAIN_NAME]"
click at [496, 521] on button "Save" at bounding box center [474, 536] width 119 height 31
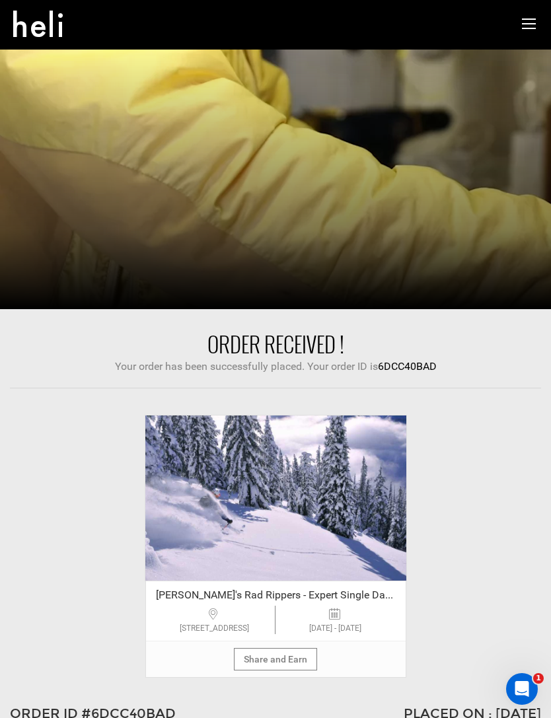
scroll to position [4, 0]
